Goal: Task Accomplishment & Management: Use online tool/utility

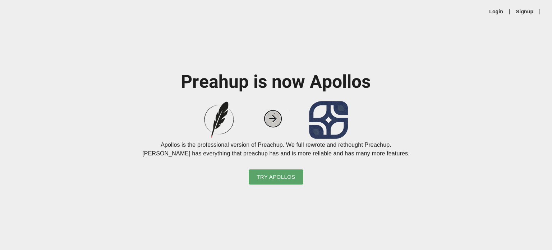
click at [498, 4] on div "Login | Signup |" at bounding box center [276, 11] width 552 height 23
click at [494, 8] on link "Login" at bounding box center [496, 11] width 14 height 7
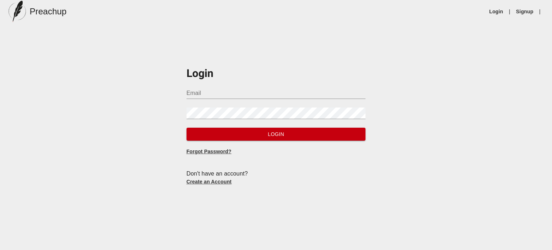
click at [190, 96] on input "Email" at bounding box center [276, 93] width 179 height 12
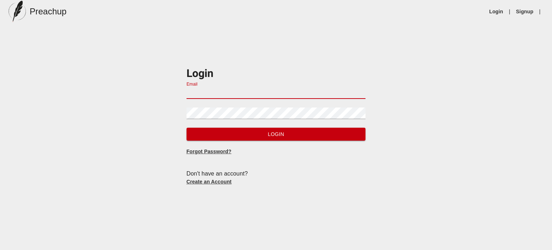
type input "[EMAIL_ADDRESS][DOMAIN_NAME]"
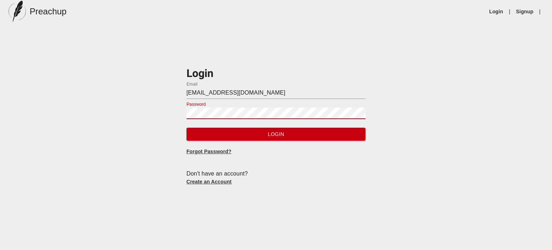
click at [187, 128] on button "Login" at bounding box center [276, 134] width 179 height 13
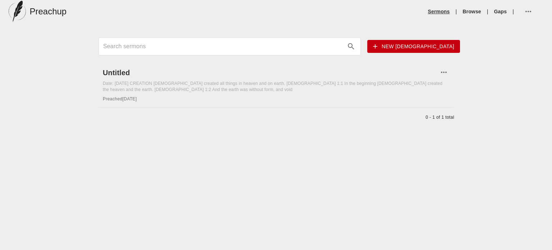
click at [440, 14] on link "Sermons" at bounding box center [439, 11] width 22 height 7
click at [439, 11] on link "Sermons" at bounding box center [439, 11] width 22 height 7
click at [119, 73] on h6 "Untitled" at bounding box center [271, 73] width 336 height 12
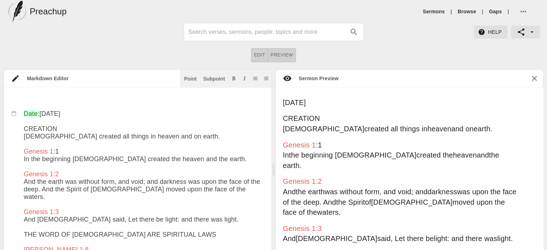
click at [357, 173] on div "Genesis 1:2 And the earth was without form, and void; and darkness was upon the…" at bounding box center [410, 196] width 268 height 47
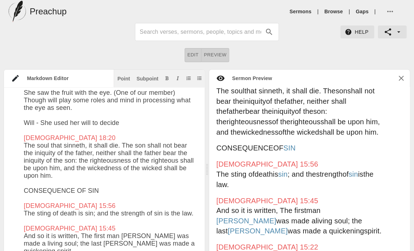
scroll to position [1447, 0]
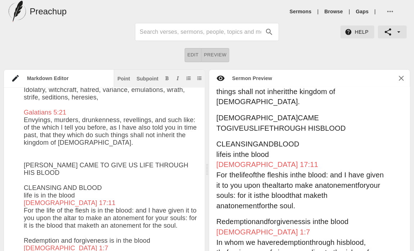
scroll to position [1782, 0]
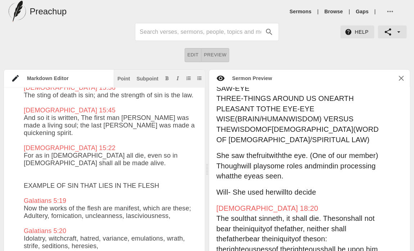
scroll to position [1213, 0]
